Goal: Task Accomplishment & Management: Manage account settings

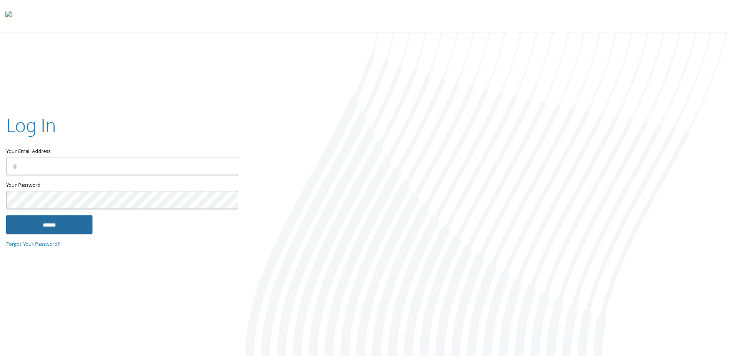
type input "**********"
click at [79, 225] on input "******" at bounding box center [49, 224] width 86 height 19
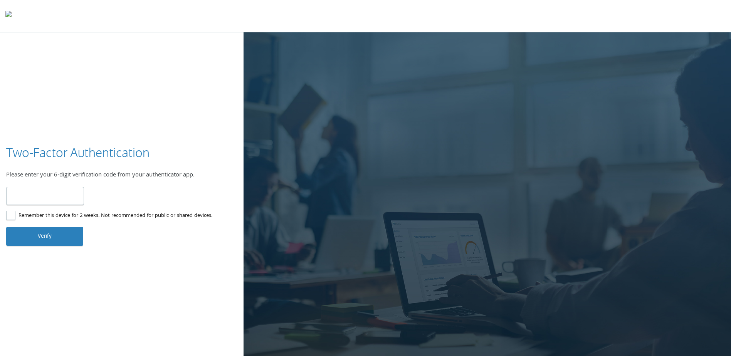
type input "******"
